Goal: Task Accomplishment & Management: Manage account settings

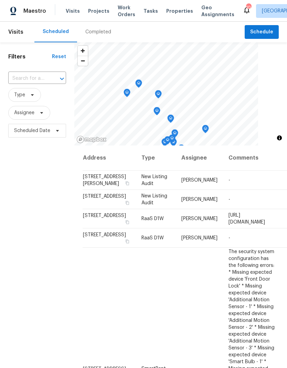
click at [35, 80] on input "text" at bounding box center [27, 78] width 39 height 11
type input "29840"
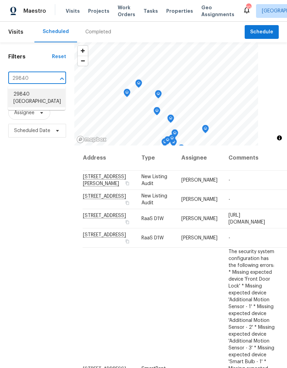
click at [29, 102] on li "29840 [GEOGRAPHIC_DATA]" at bounding box center [36, 98] width 57 height 19
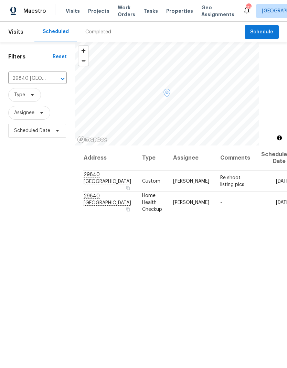
click at [0, 0] on icon at bounding box center [0, 0] width 0 height 0
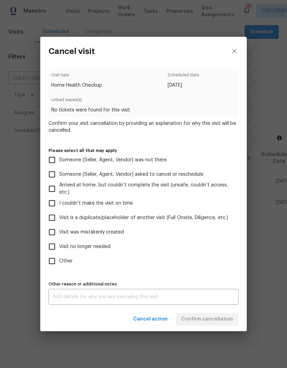
click at [56, 246] on input "Visit no longer needed" at bounding box center [52, 247] width 14 height 14
checkbox input "true"
click at [67, 299] on textarea at bounding box center [144, 297] width 182 height 5
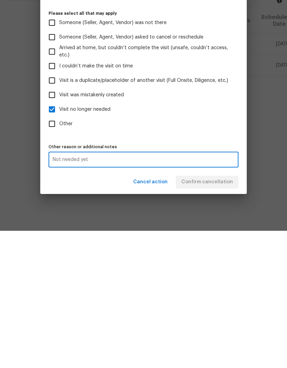
type textarea "Not needed yet"
click at [211, 254] on label "Other" at bounding box center [139, 261] width 188 height 14
click at [59, 254] on input "Other" at bounding box center [52, 261] width 14 height 14
checkbox input "true"
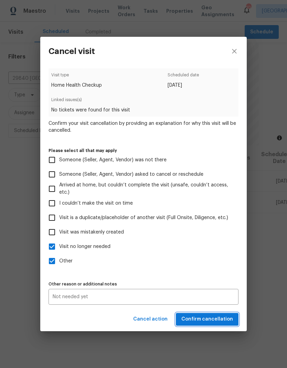
click at [220, 320] on span "Confirm cancellation" at bounding box center [207, 319] width 52 height 9
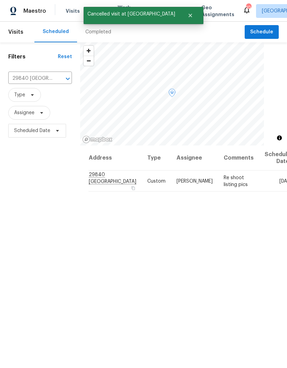
click at [0, 0] on icon at bounding box center [0, 0] width 0 height 0
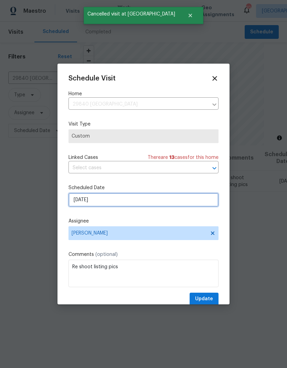
click at [151, 201] on input "[DATE]" at bounding box center [144, 200] width 150 height 14
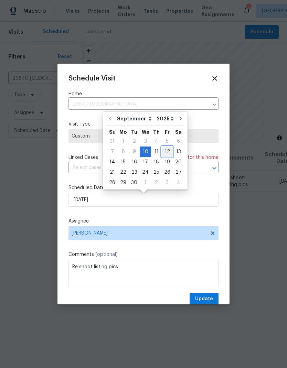
click at [167, 153] on div "12" at bounding box center [167, 152] width 11 height 10
type input "[DATE]"
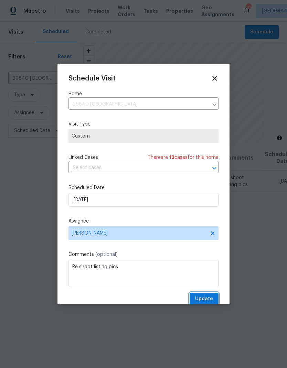
click at [206, 300] on span "Update" at bounding box center [204, 299] width 18 height 9
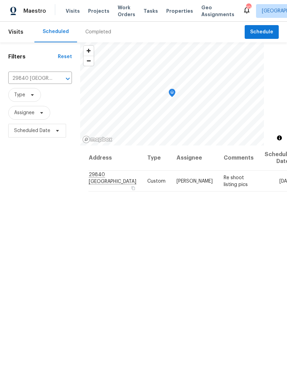
click at [55, 82] on icon "Clear" at bounding box center [58, 78] width 7 height 7
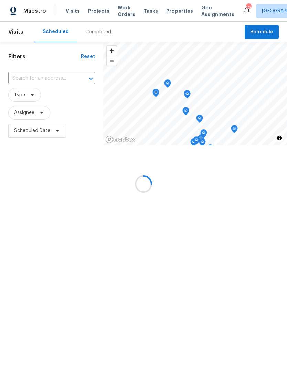
click at [34, 76] on input "text" at bounding box center [41, 78] width 67 height 11
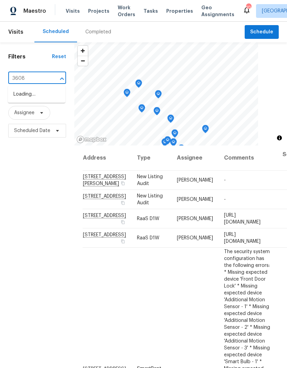
type input "36088"
click at [26, 96] on li "[STREET_ADDRESS][PERSON_NAME][PERSON_NAME]" at bounding box center [36, 102] width 57 height 26
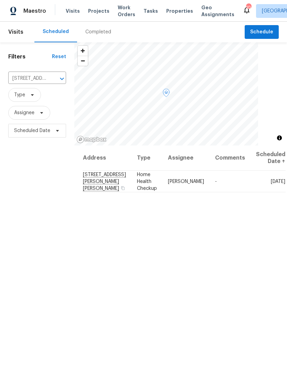
click at [0, 0] on icon at bounding box center [0, 0] width 0 height 0
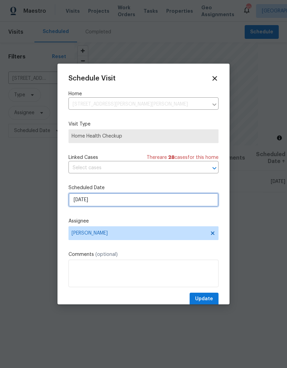
click at [163, 203] on input "[DATE]" at bounding box center [144, 200] width 150 height 14
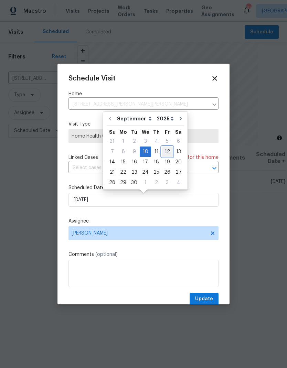
click at [165, 151] on div "12" at bounding box center [167, 152] width 11 height 10
type input "[DATE]"
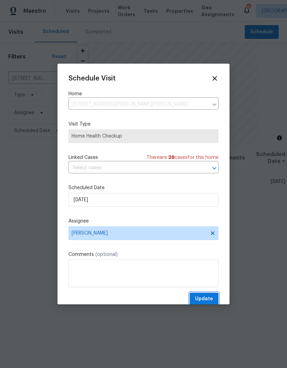
click at [207, 301] on span "Update" at bounding box center [204, 299] width 18 height 9
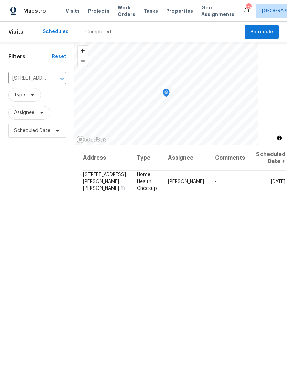
click at [54, 82] on icon "Clear" at bounding box center [53, 78] width 7 height 7
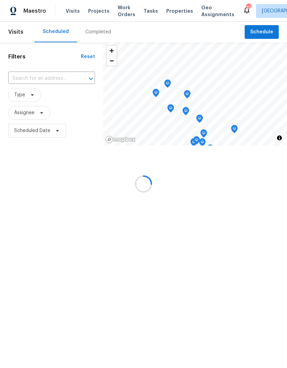
click at [31, 78] on input "text" at bounding box center [41, 78] width 67 height 11
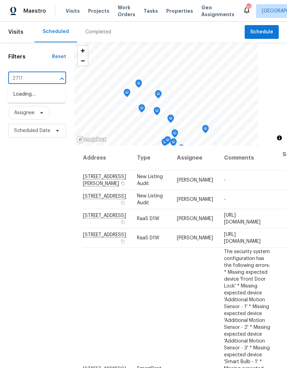
type input "27117"
click at [32, 99] on li "[STREET_ADDRESS]" at bounding box center [36, 94] width 57 height 11
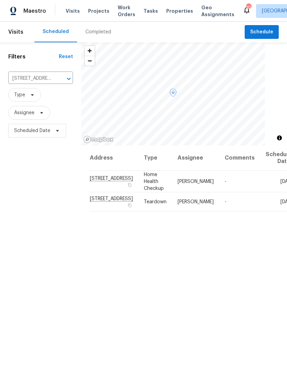
click at [0, 0] on icon at bounding box center [0, 0] width 0 height 0
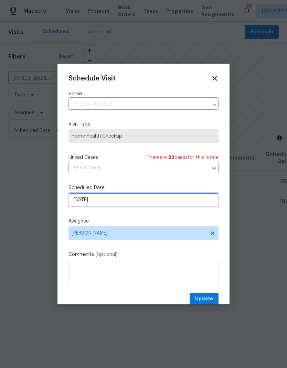
click at [161, 202] on input "[DATE]" at bounding box center [144, 200] width 150 height 14
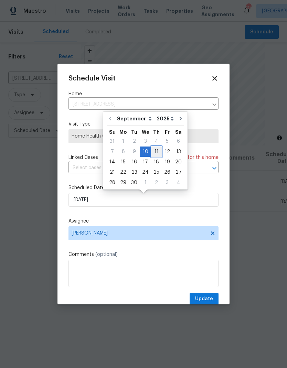
click at [156, 151] on div "11" at bounding box center [156, 152] width 11 height 10
type input "[DATE]"
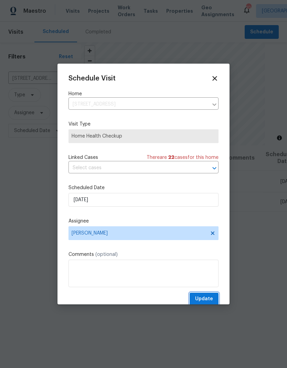
click at [211, 302] on span "Update" at bounding box center [204, 299] width 18 height 9
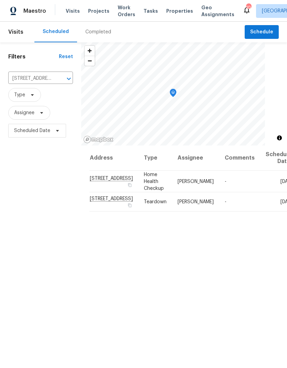
click at [56, 82] on icon "Clear" at bounding box center [59, 78] width 7 height 7
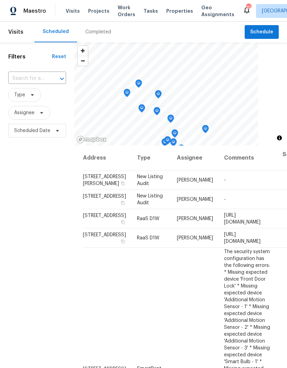
click at [30, 79] on input "text" at bounding box center [27, 78] width 39 height 11
type input "31738"
click at [29, 97] on li "[STREET_ADDRESS]" at bounding box center [36, 94] width 57 height 11
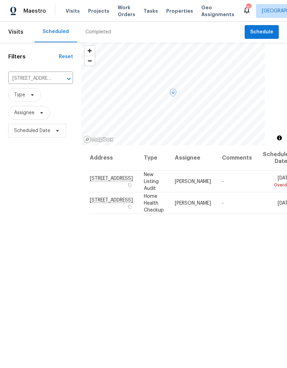
click at [0, 0] on icon at bounding box center [0, 0] width 0 height 0
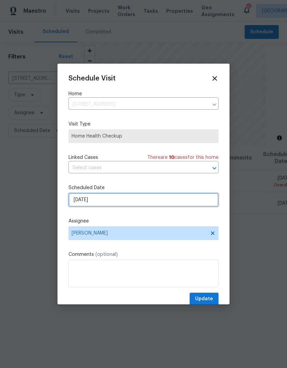
click at [158, 201] on input "[DATE]" at bounding box center [144, 200] width 150 height 14
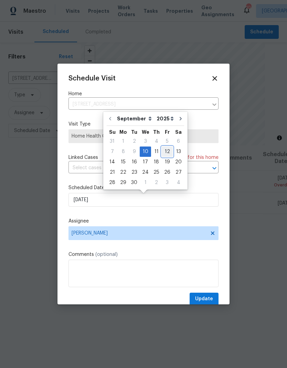
click at [167, 153] on div "12" at bounding box center [167, 152] width 11 height 10
type input "[DATE]"
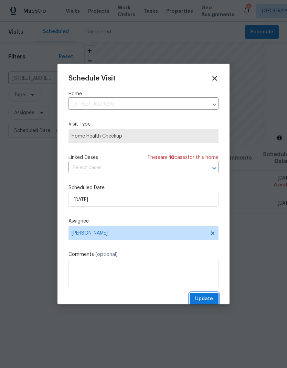
click at [212, 302] on span "Update" at bounding box center [204, 299] width 18 height 9
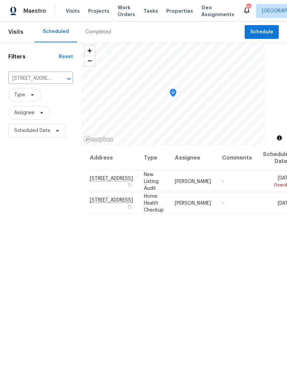
click at [55, 83] on button "Clear" at bounding box center [60, 79] width 10 height 10
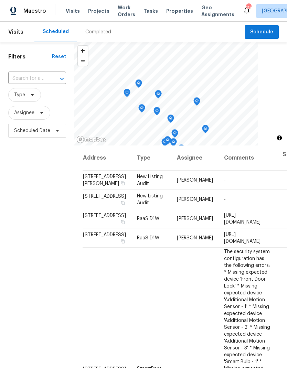
click at [31, 77] on input "text" at bounding box center [27, 78] width 39 height 11
type input "34185"
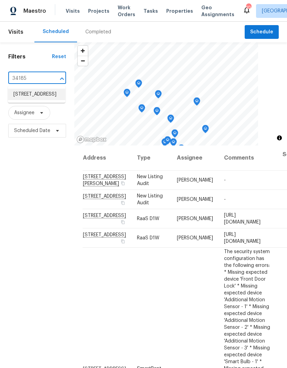
click at [32, 98] on li "[STREET_ADDRESS]" at bounding box center [36, 94] width 57 height 11
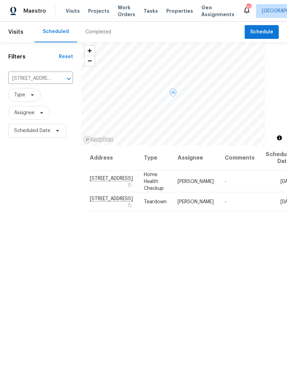
click at [0, 0] on icon at bounding box center [0, 0] width 0 height 0
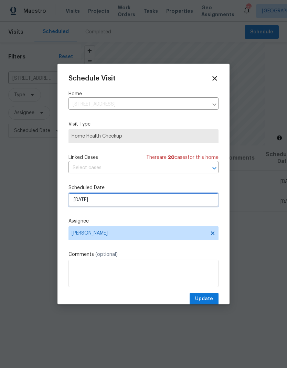
click at [159, 200] on input "[DATE]" at bounding box center [144, 200] width 150 height 14
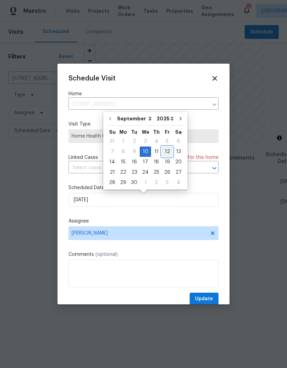
click at [164, 151] on div "12" at bounding box center [167, 152] width 11 height 10
type input "[DATE]"
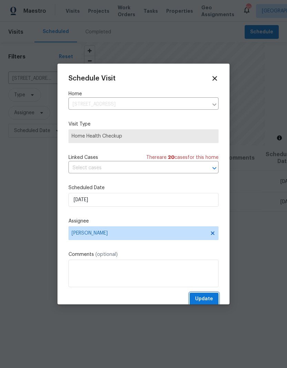
click at [211, 299] on span "Update" at bounding box center [204, 299] width 18 height 9
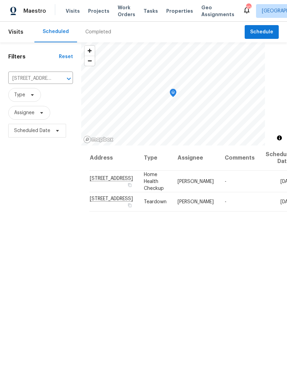
click at [55, 83] on button "Clear" at bounding box center [60, 79] width 10 height 10
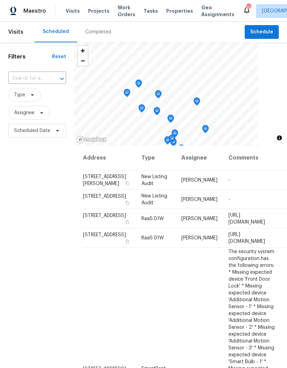
click at [32, 81] on input "text" at bounding box center [27, 78] width 39 height 11
type input "25329"
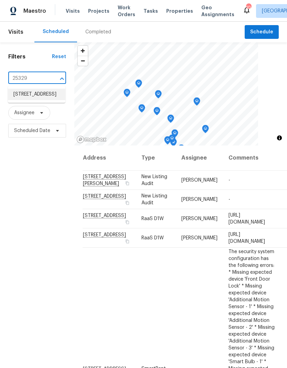
click at [29, 95] on li "[STREET_ADDRESS]" at bounding box center [36, 94] width 57 height 11
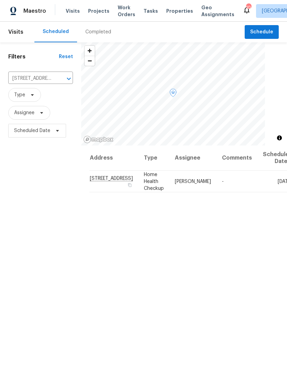
click at [0, 0] on icon at bounding box center [0, 0] width 0 height 0
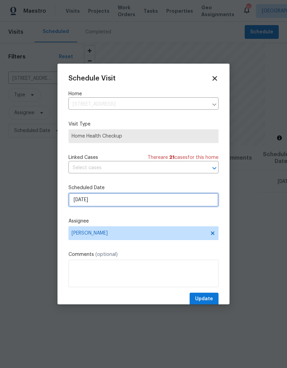
click at [156, 200] on input "[DATE]" at bounding box center [144, 200] width 150 height 14
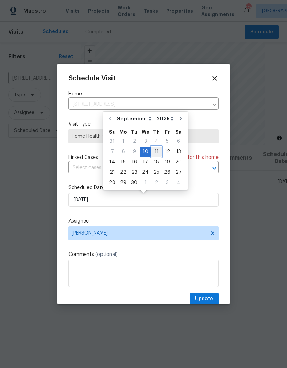
click at [155, 151] on div "11" at bounding box center [156, 152] width 11 height 10
type input "[DATE]"
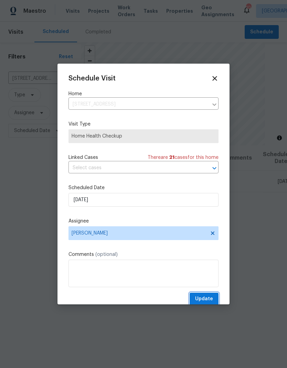
click at [207, 303] on span "Update" at bounding box center [204, 299] width 18 height 9
